Goal: Task Accomplishment & Management: Manage account settings

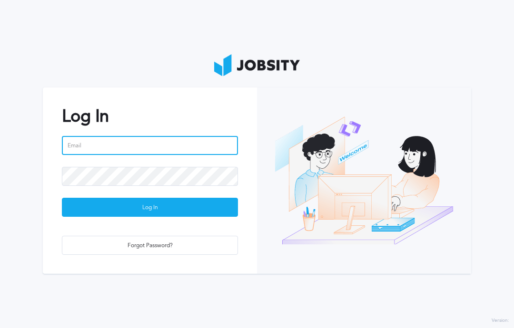
click at [80, 146] on input "email" at bounding box center [150, 145] width 176 height 19
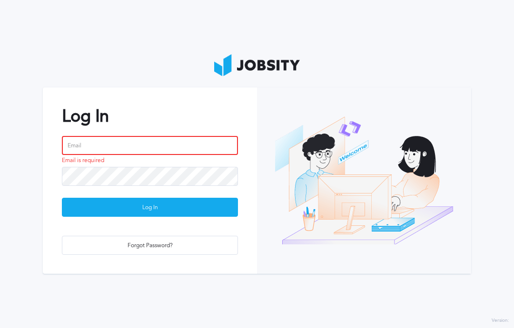
type input "[EMAIL_ADDRESS][PERSON_NAME][DOMAIN_NAME]"
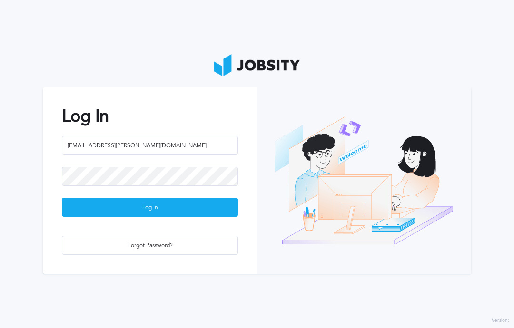
click at [94, 203] on div "Log In" at bounding box center [149, 207] width 175 height 19
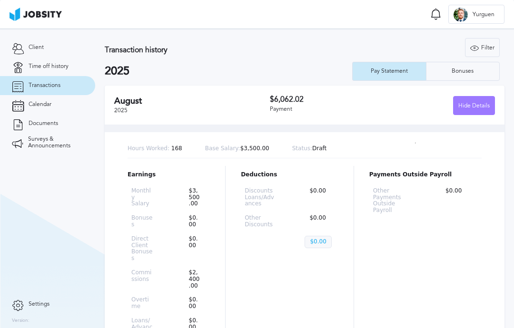
click at [29, 63] on span "Time off history" at bounding box center [49, 66] width 40 height 7
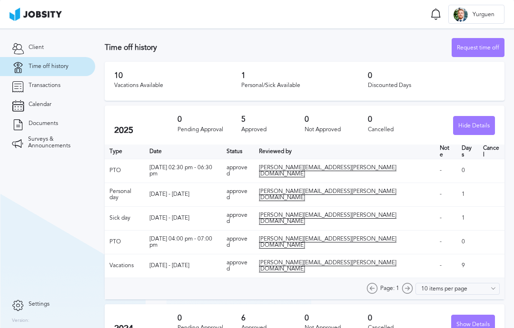
click at [476, 127] on div "Hide Details" at bounding box center [474, 126] width 41 height 19
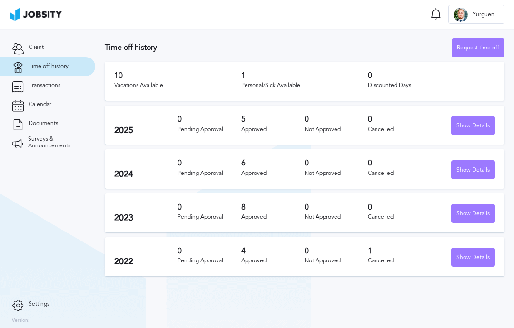
click at [482, 53] on div "Request time off" at bounding box center [478, 48] width 52 height 19
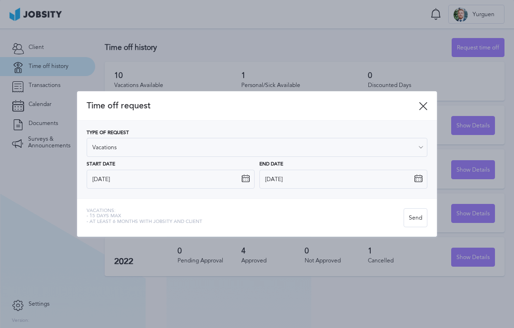
click at [425, 109] on icon at bounding box center [423, 106] width 9 height 9
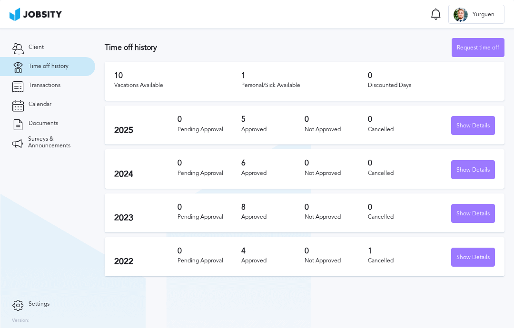
click at [490, 50] on div "Request time off" at bounding box center [478, 48] width 52 height 19
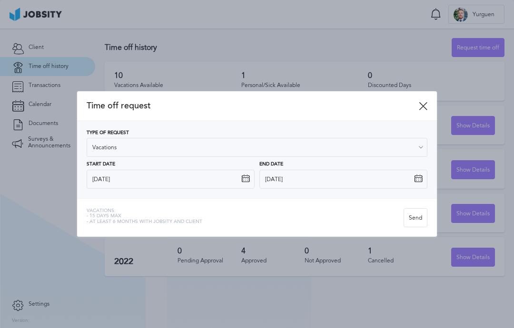
click at [41, 209] on div at bounding box center [257, 164] width 514 height 328
